Goal: Use online tool/utility: Use online tool/utility

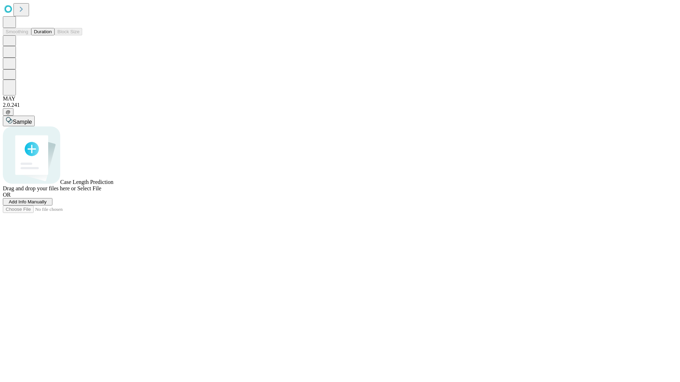
click at [101, 192] on span "Select File" at bounding box center [89, 189] width 24 height 6
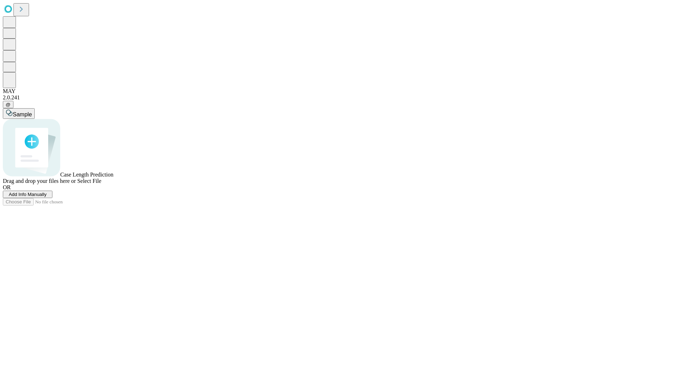
click at [101, 184] on span "Select File" at bounding box center [89, 181] width 24 height 6
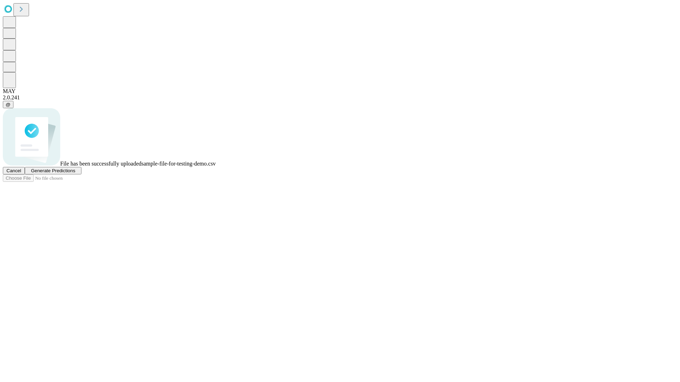
click at [75, 173] on span "Generate Predictions" at bounding box center [53, 170] width 44 height 5
